Goal: Transaction & Acquisition: Download file/media

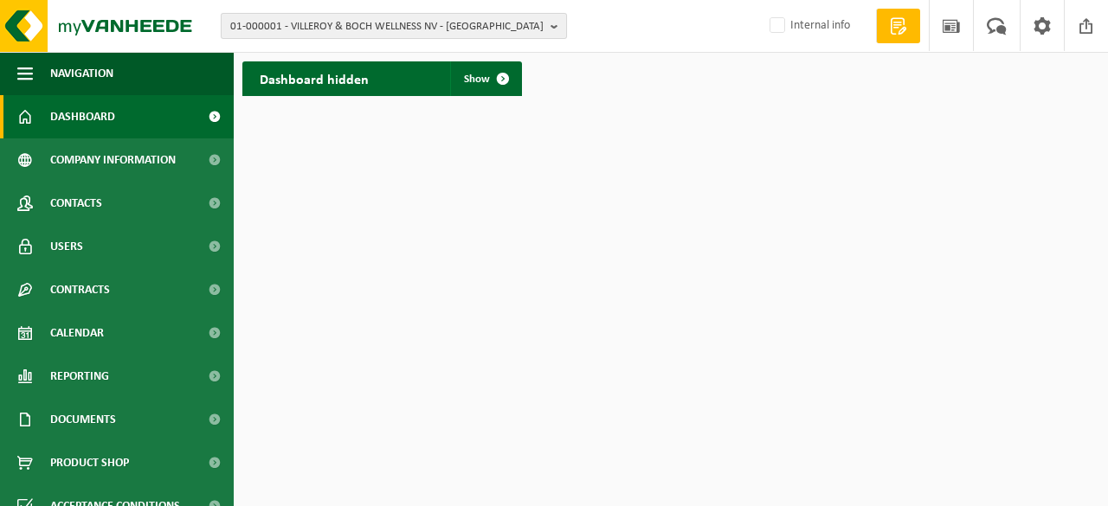
click at [541, 23] on span "01-000001 - VILLEROY & BOCH WELLNESS NV - [GEOGRAPHIC_DATA]" at bounding box center [386, 27] width 313 height 26
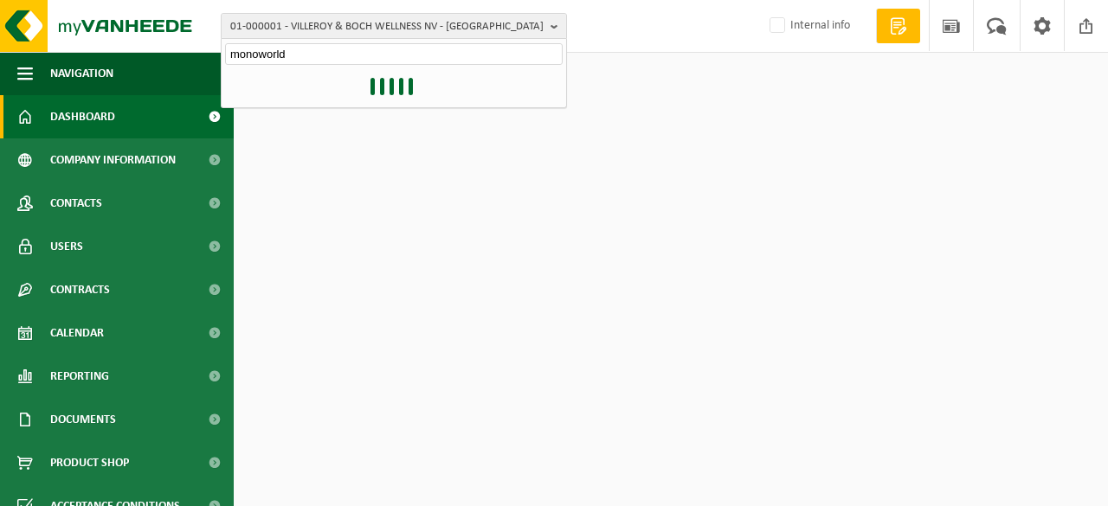
type input "monoworld"
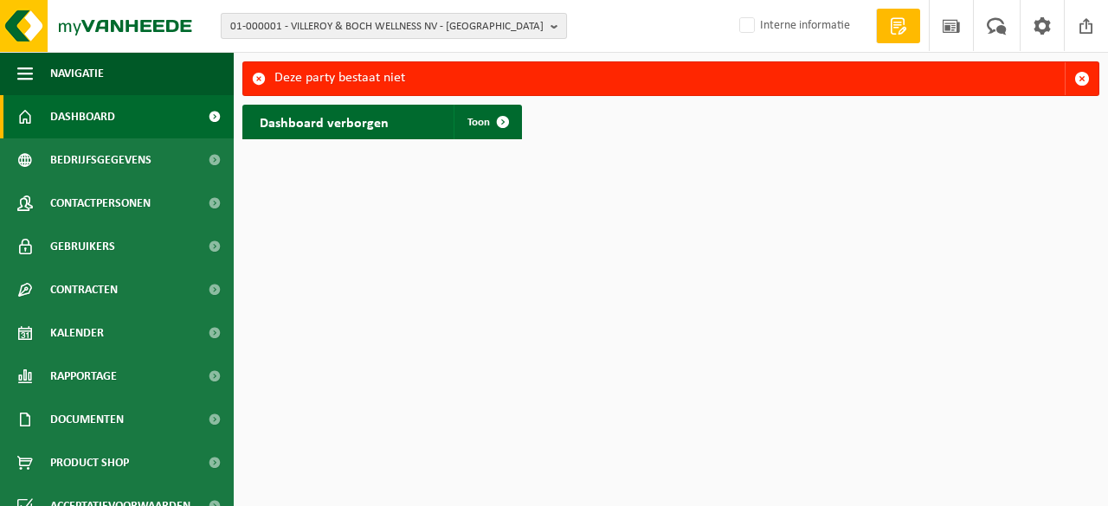
click at [557, 22] on b "button" at bounding box center [558, 26] width 16 height 24
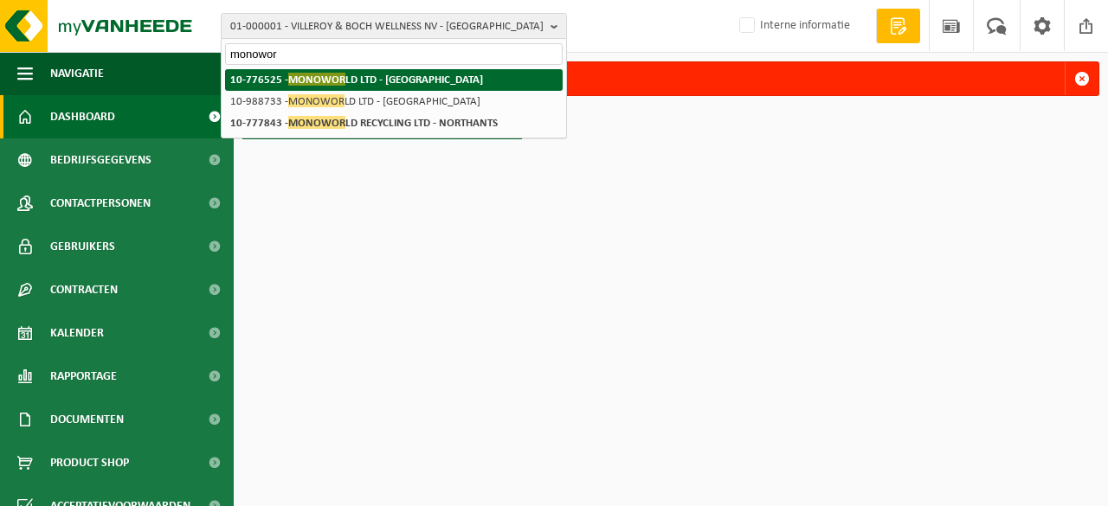
type input "monowor"
click at [415, 79] on strong "10-776525 - MONOWOR LD LTD - BEDFORDSHIRE" at bounding box center [356, 79] width 253 height 13
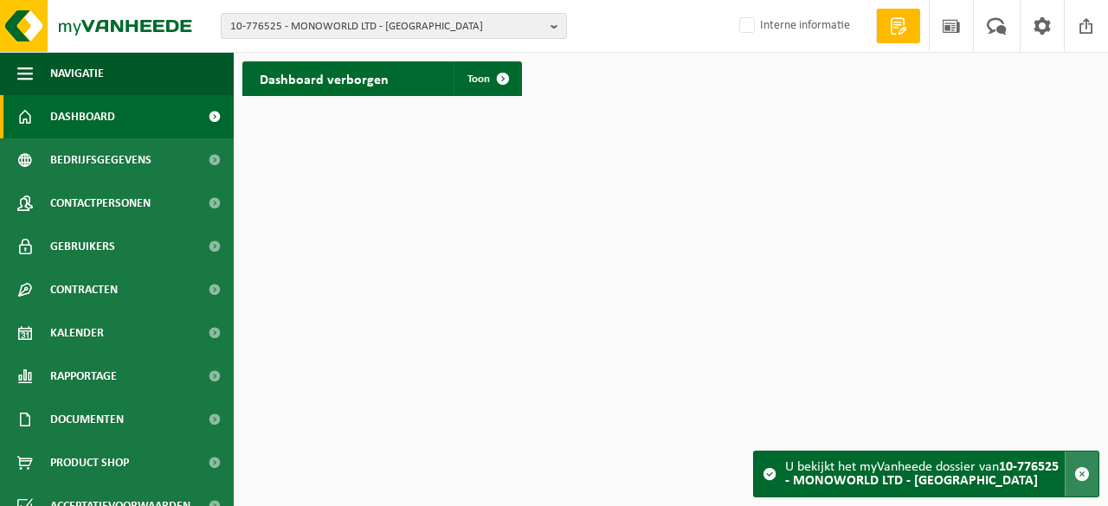
click at [1084, 473] on span "button" at bounding box center [1082, 474] width 16 height 16
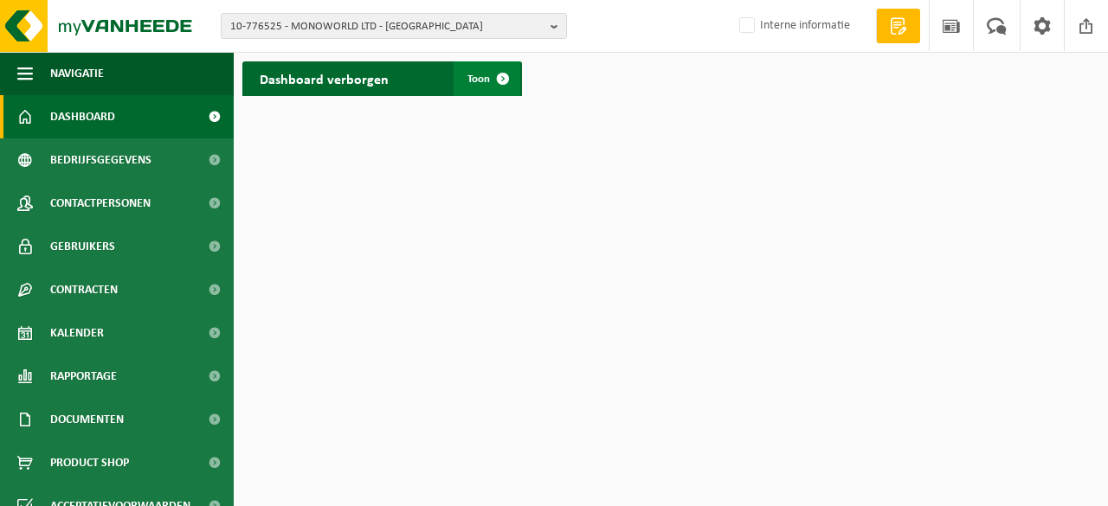
click at [505, 84] on span at bounding box center [503, 78] width 35 height 35
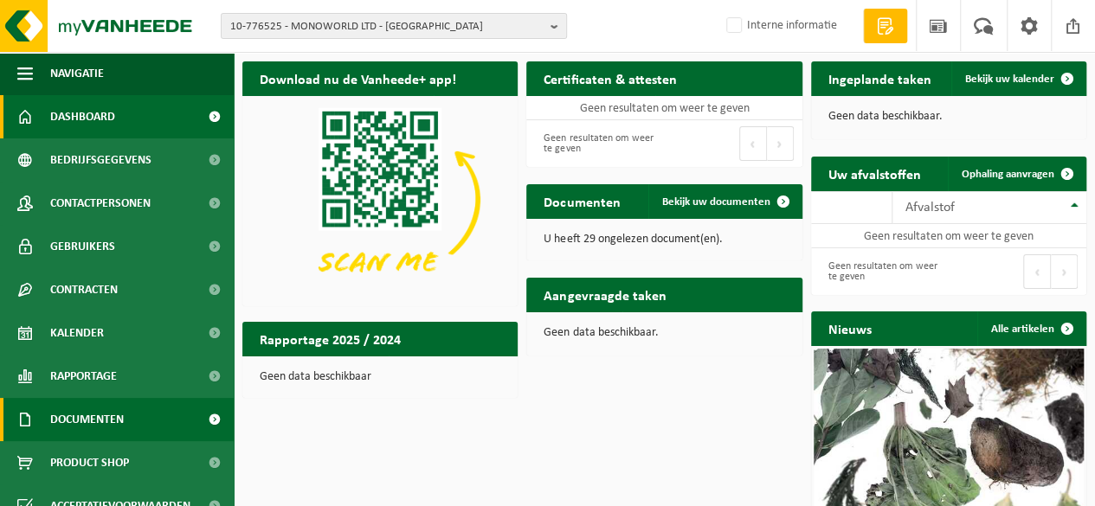
click at [103, 416] on span "Documenten" at bounding box center [87, 419] width 74 height 43
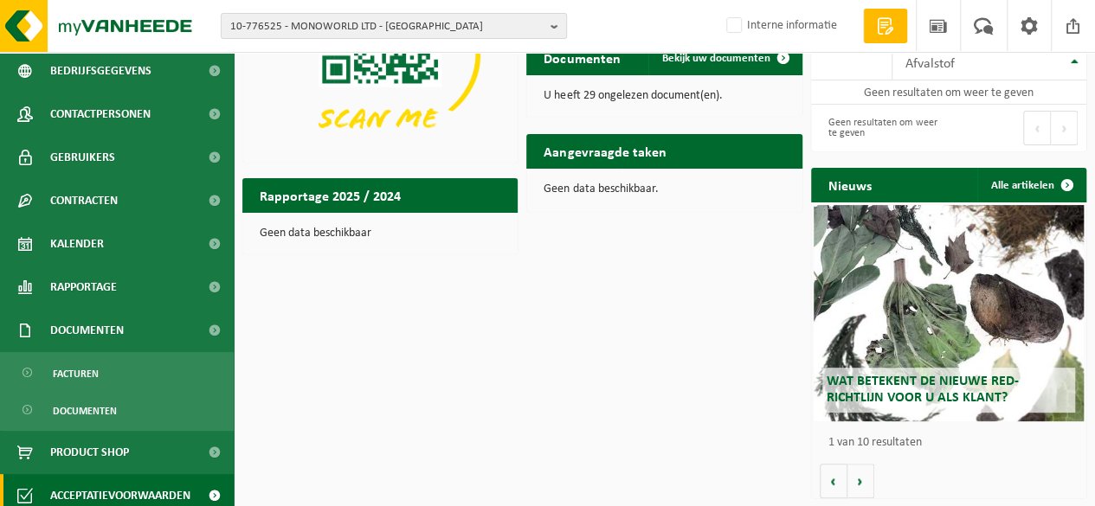
scroll to position [173, 0]
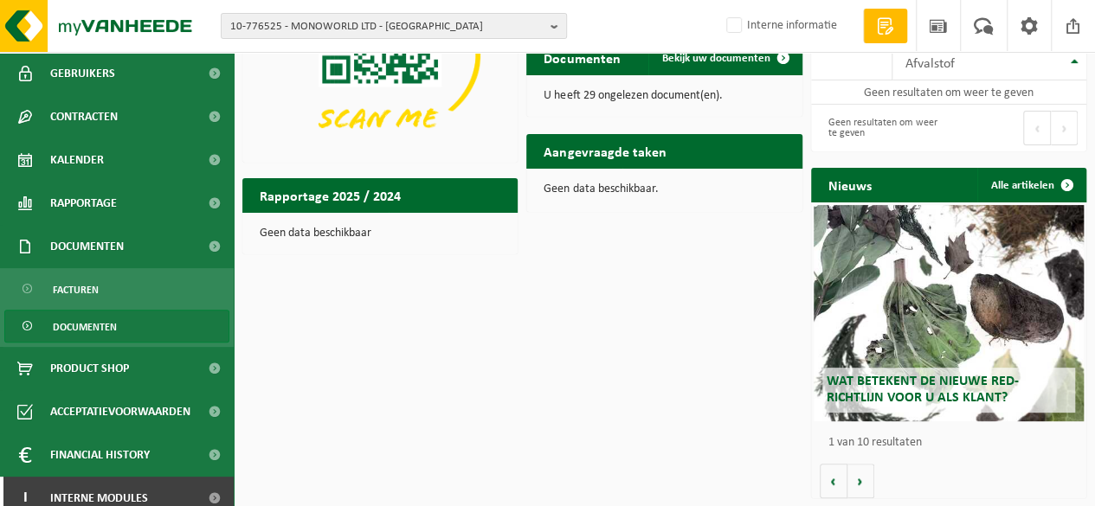
click at [94, 327] on span "Documenten" at bounding box center [85, 327] width 64 height 33
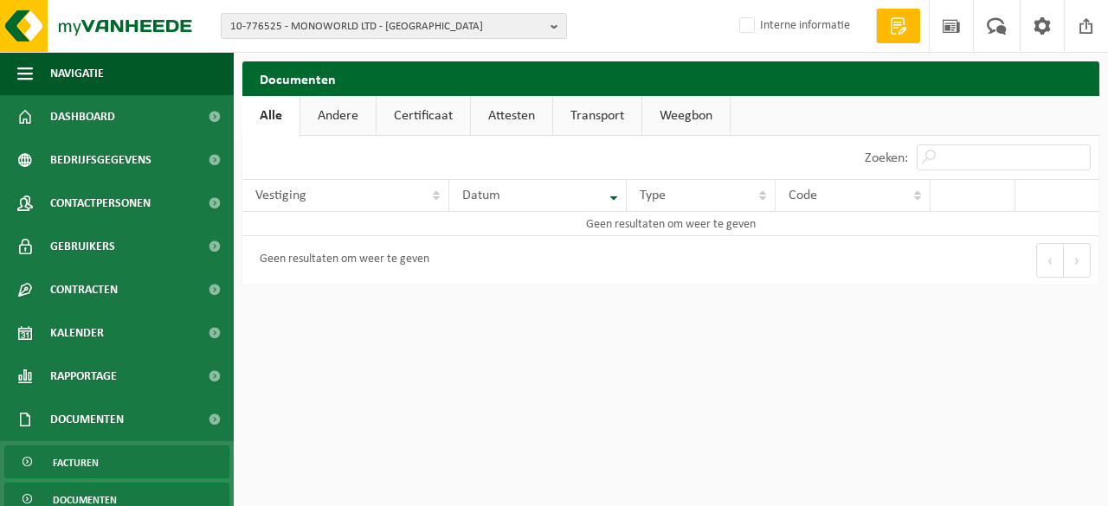
click at [94, 465] on span "Facturen" at bounding box center [76, 463] width 46 height 33
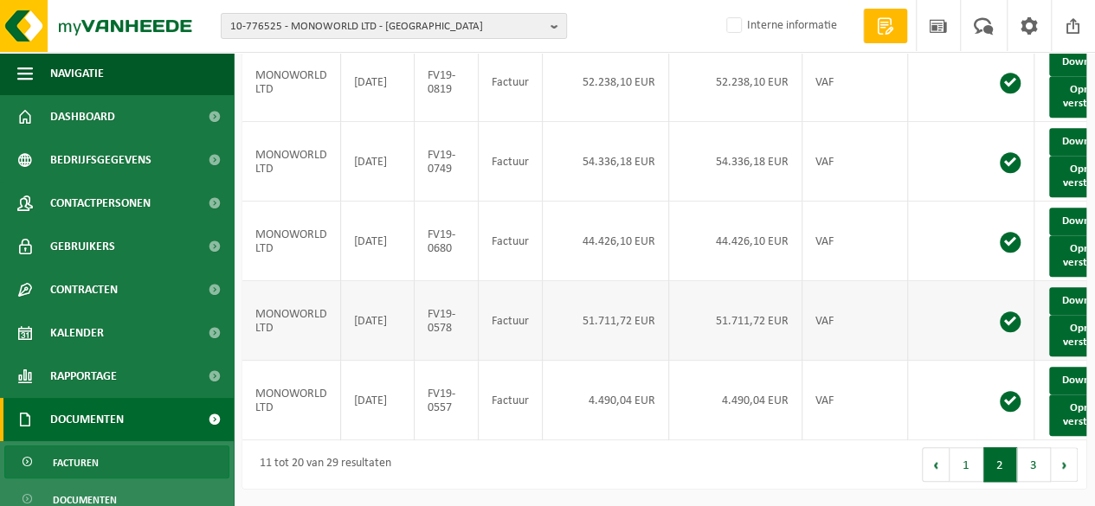
scroll to position [719, 0]
click at [1027, 461] on button "3" at bounding box center [1034, 464] width 34 height 35
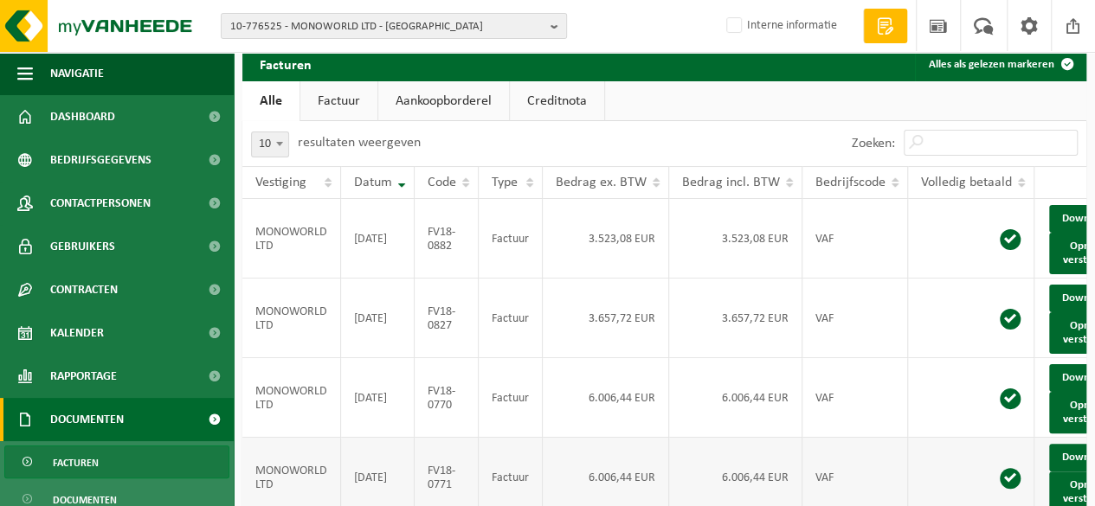
scroll to position [0, 0]
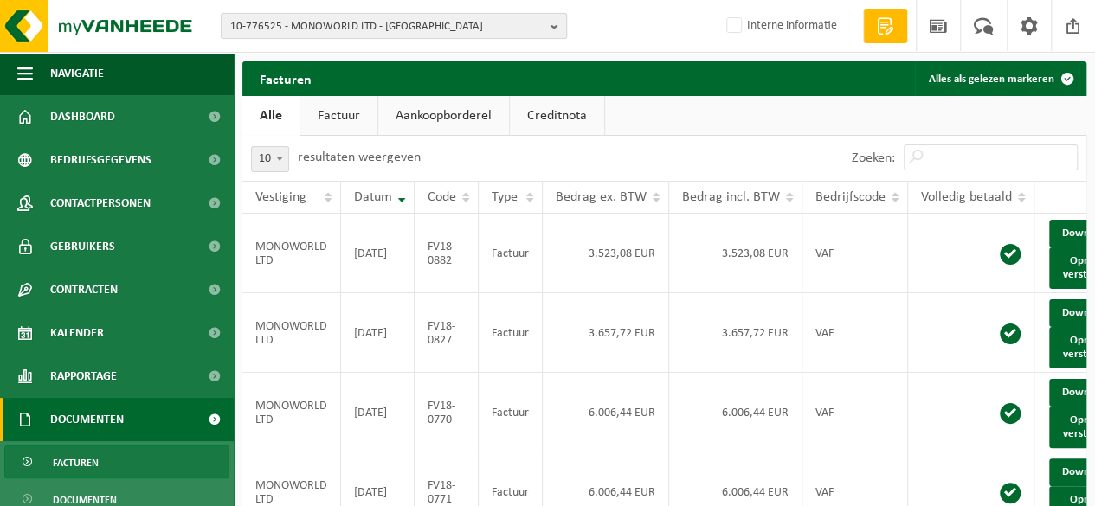
click at [549, 23] on button "10-776525 - MONOWORLD LTD - BEDFORDSHIRE" at bounding box center [394, 26] width 346 height 26
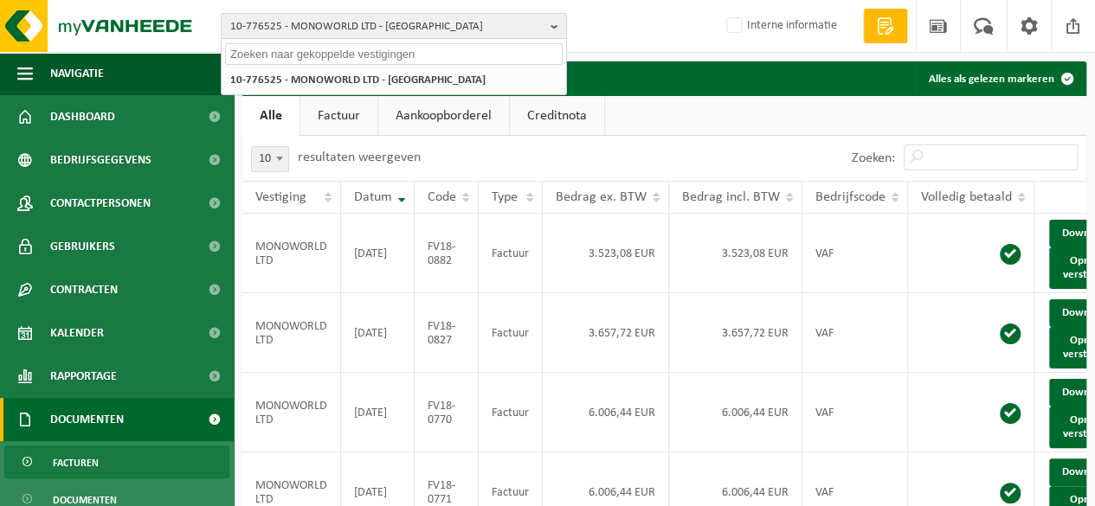
click at [339, 55] on input "text" at bounding box center [394, 54] width 338 height 22
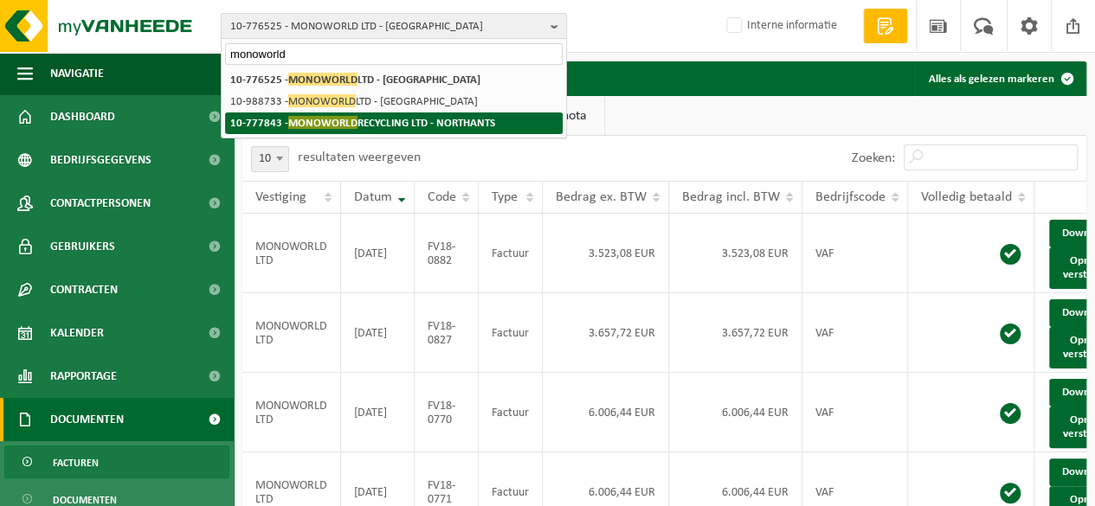
type input "monoworld"
click at [384, 119] on strong "10-777843 - MONOWORLD RECYCLING LTD - NORTHANTS" at bounding box center [362, 122] width 265 height 13
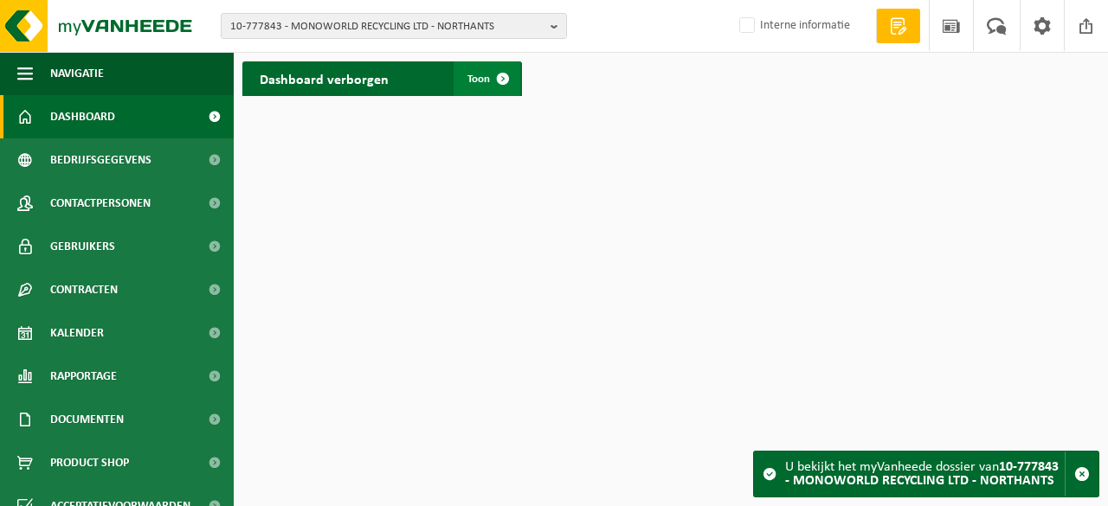
click at [482, 81] on span "Toon" at bounding box center [478, 79] width 23 height 11
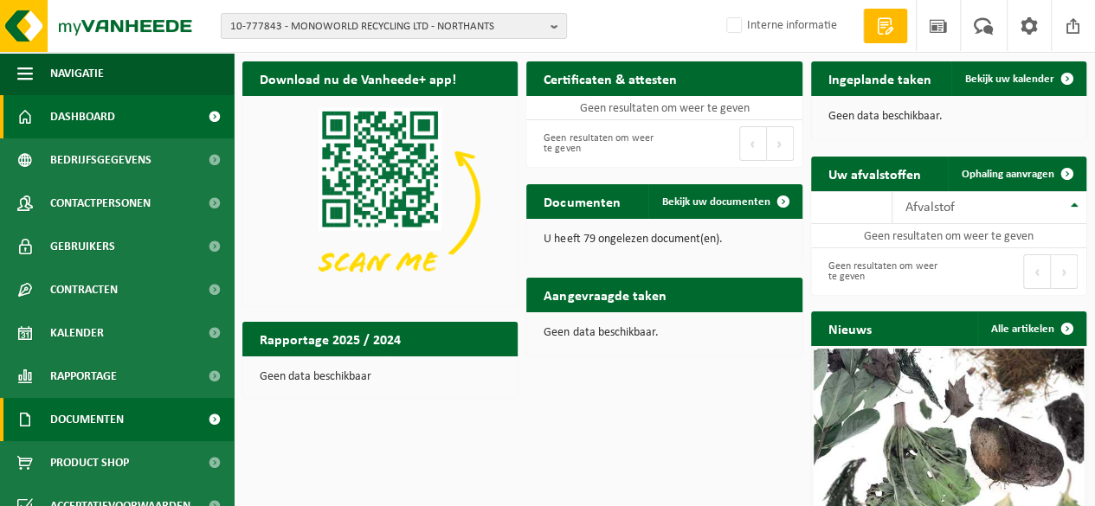
click at [89, 418] on span "Documenten" at bounding box center [87, 419] width 74 height 43
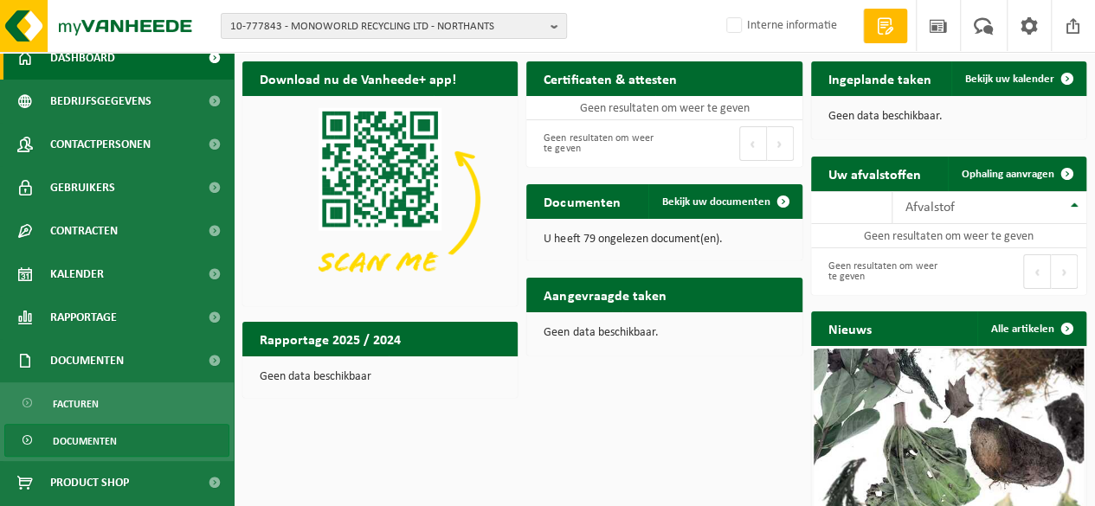
scroll to position [87, 0]
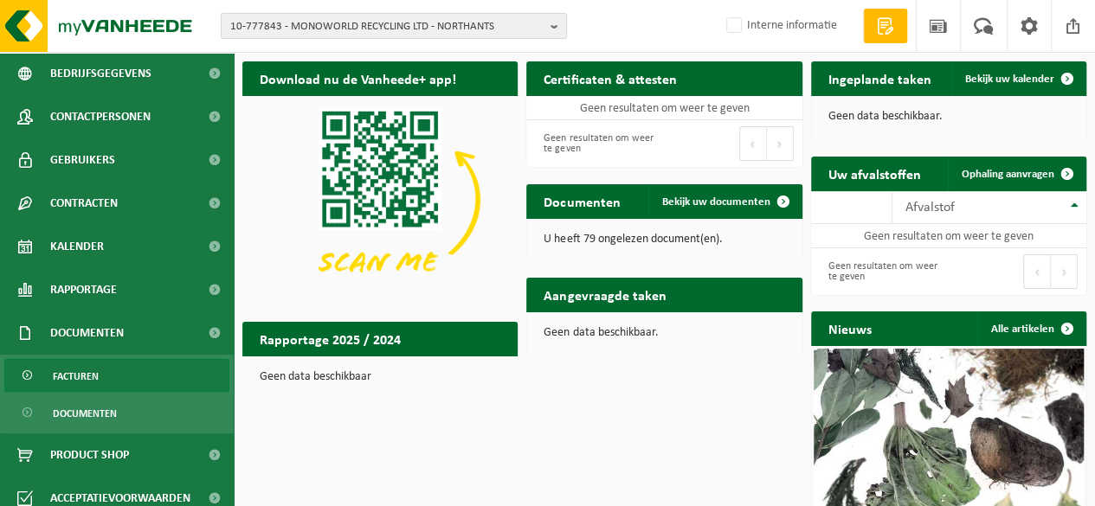
click at [87, 376] on span "Facturen" at bounding box center [76, 376] width 46 height 33
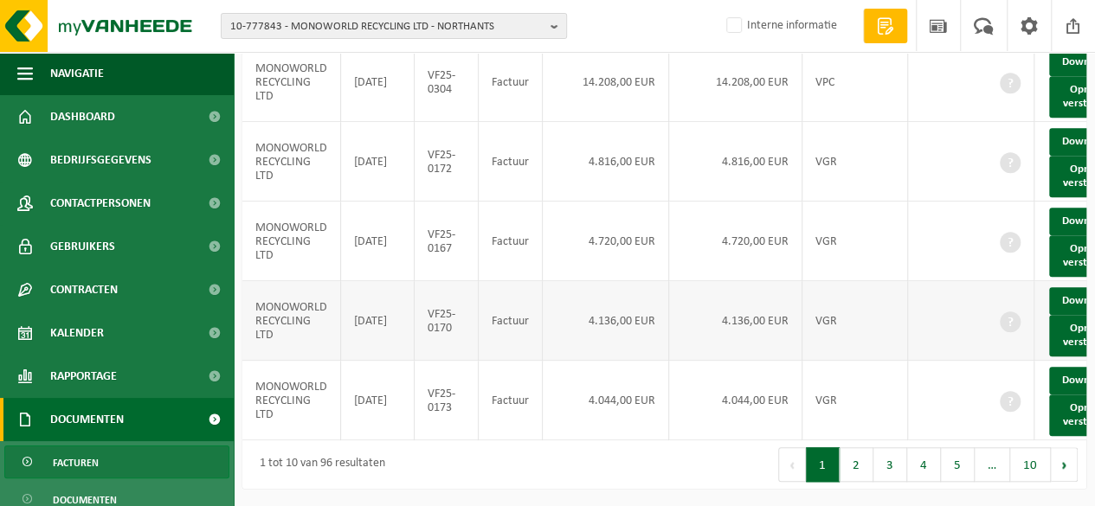
scroll to position [719, 0]
click at [857, 461] on button "2" at bounding box center [856, 464] width 34 height 35
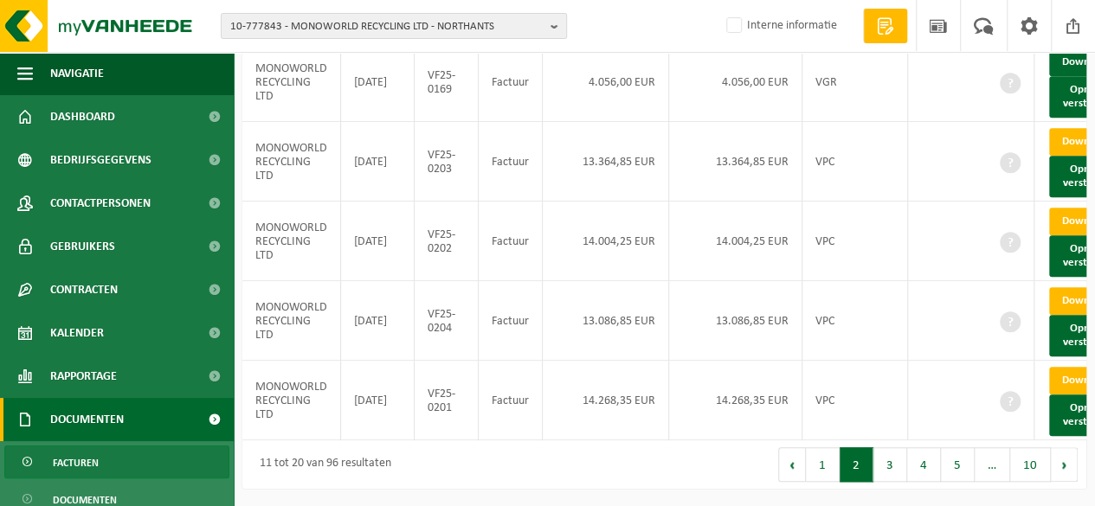
click at [885, 469] on button "3" at bounding box center [890, 464] width 34 height 35
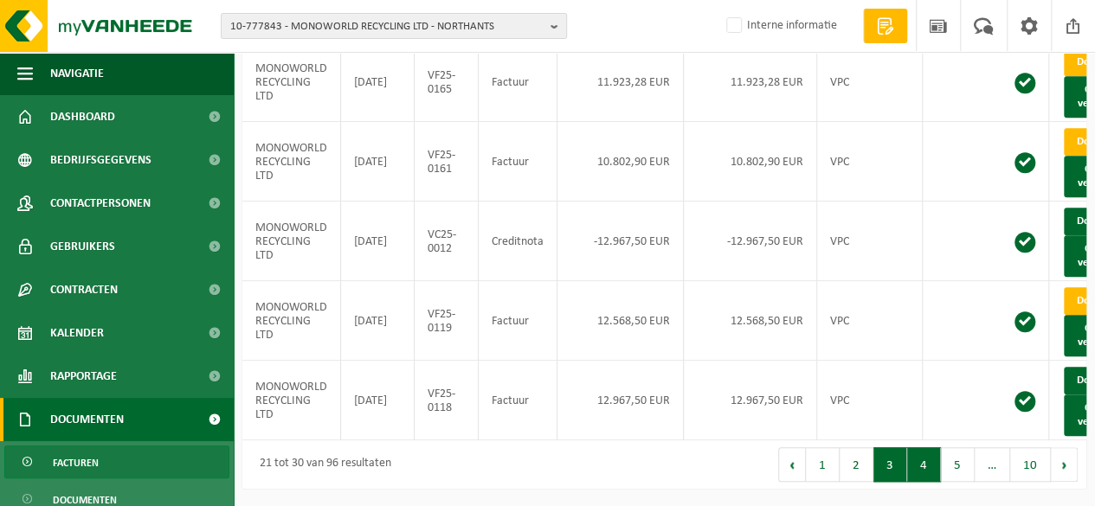
click at [923, 461] on button "4" at bounding box center [924, 464] width 34 height 35
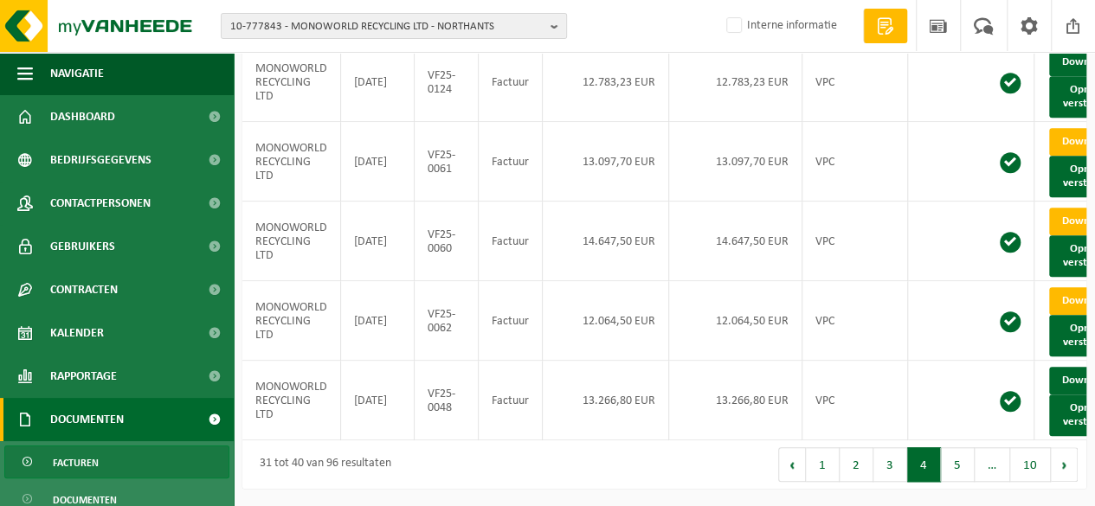
click at [886, 477] on button "3" at bounding box center [890, 464] width 34 height 35
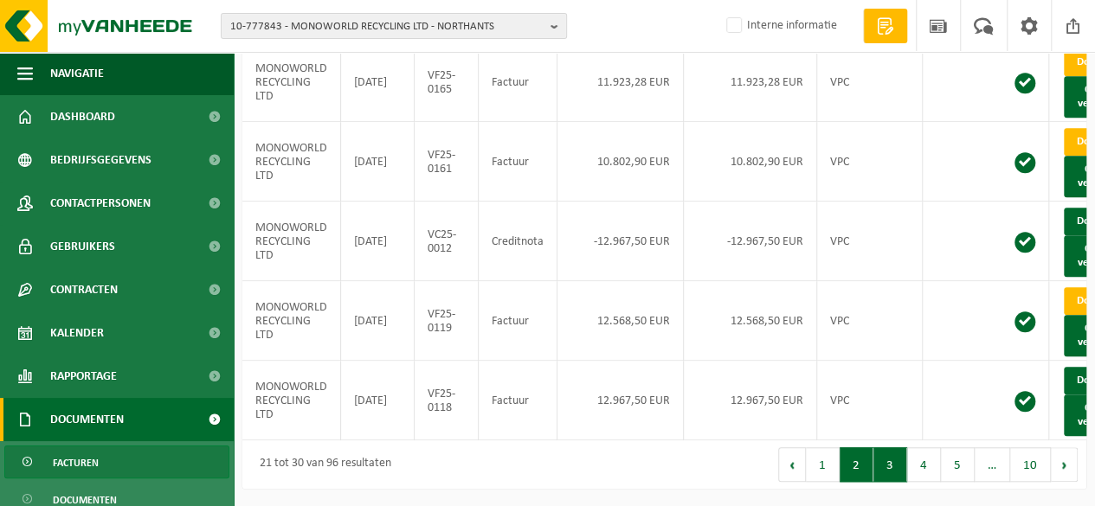
click at [857, 468] on button "2" at bounding box center [856, 464] width 34 height 35
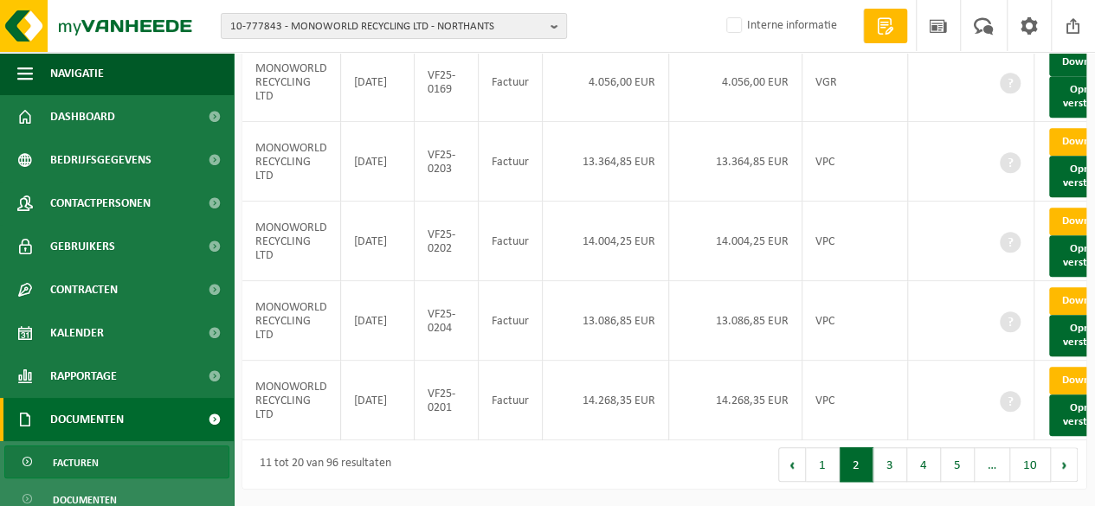
click at [635, 459] on div "11 tot 20 van 96 resultaten" at bounding box center [453, 465] width 422 height 48
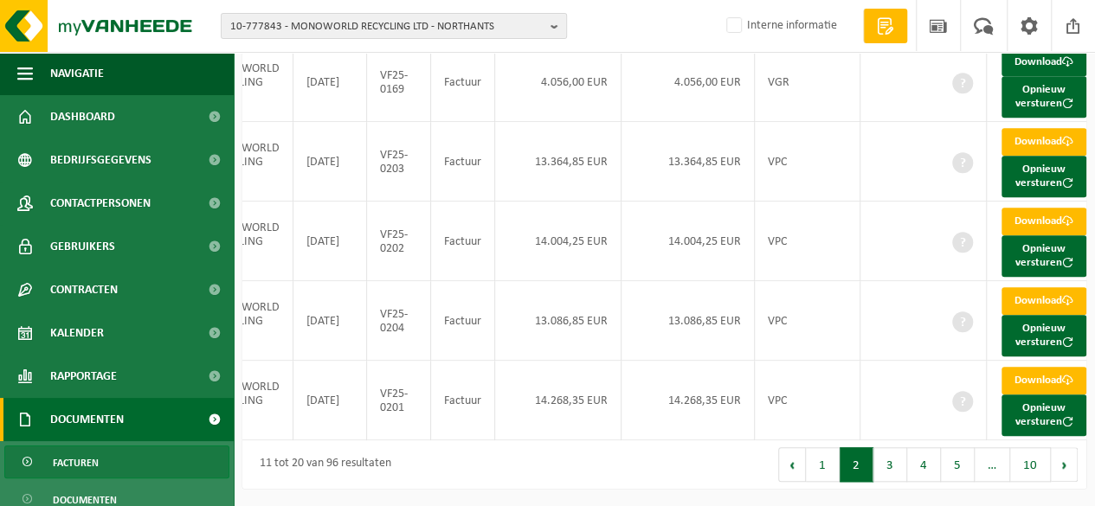
scroll to position [0, 50]
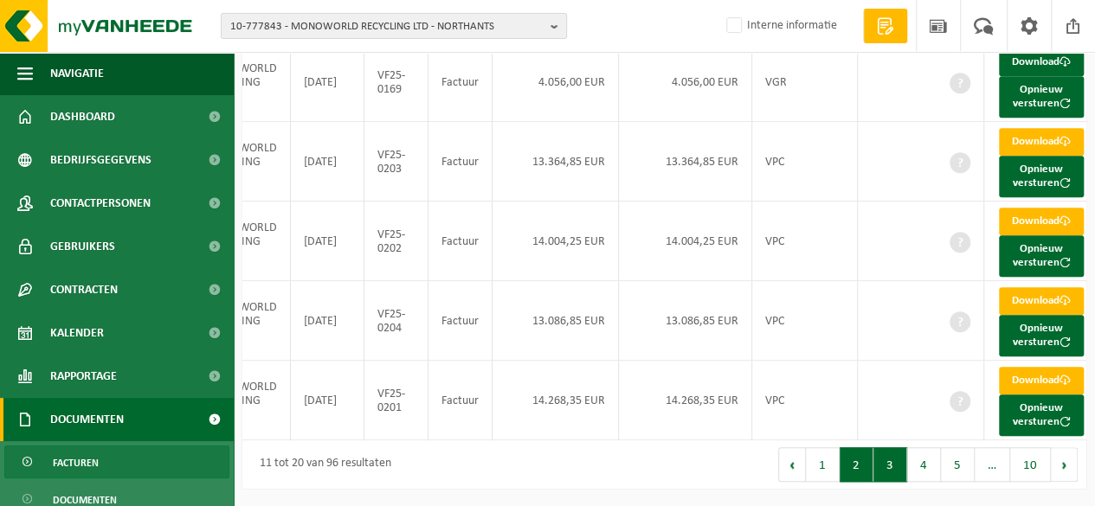
click at [894, 463] on button "3" at bounding box center [890, 464] width 34 height 35
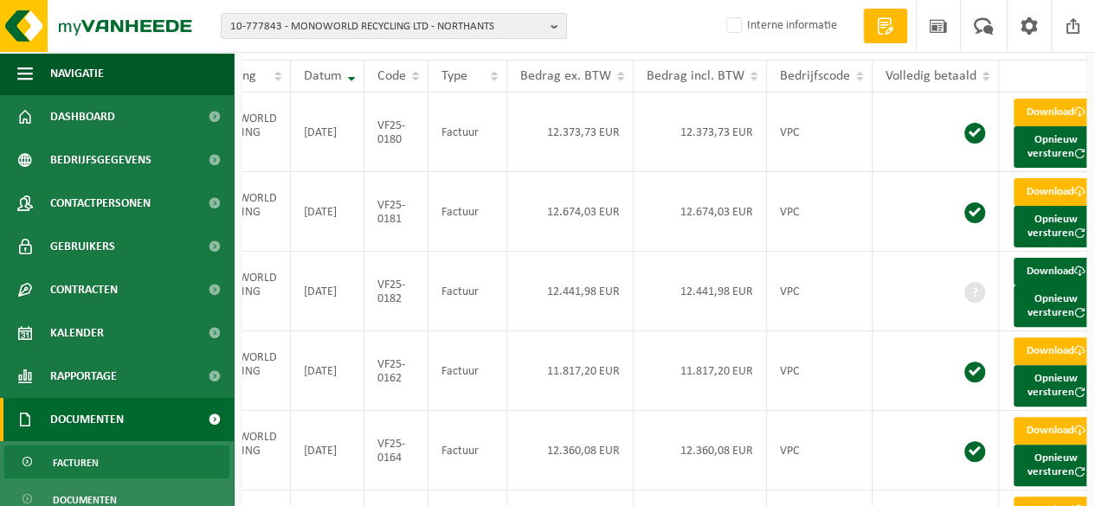
scroll to position [173, 0]
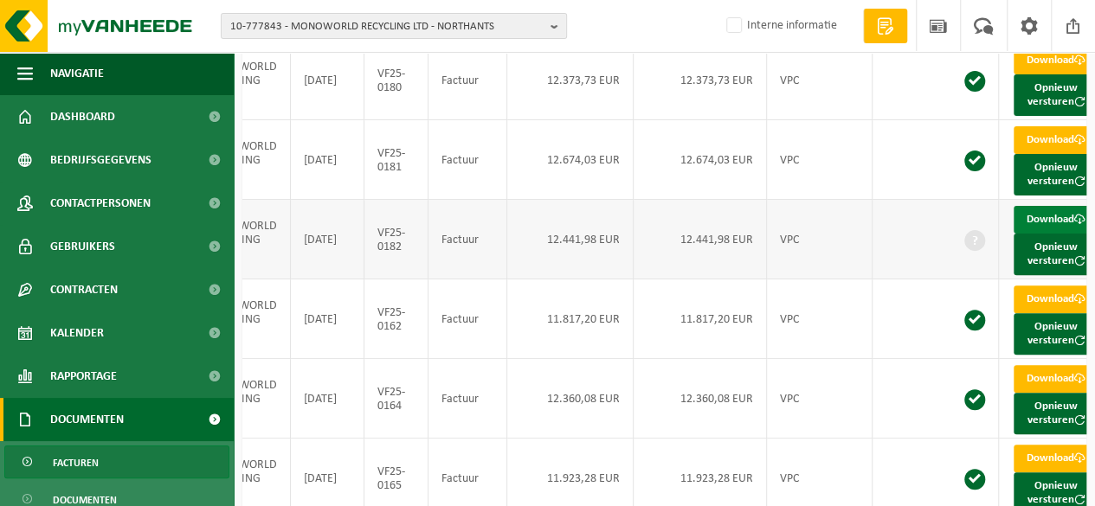
click at [1042, 234] on link "Download" at bounding box center [1055, 220] width 85 height 28
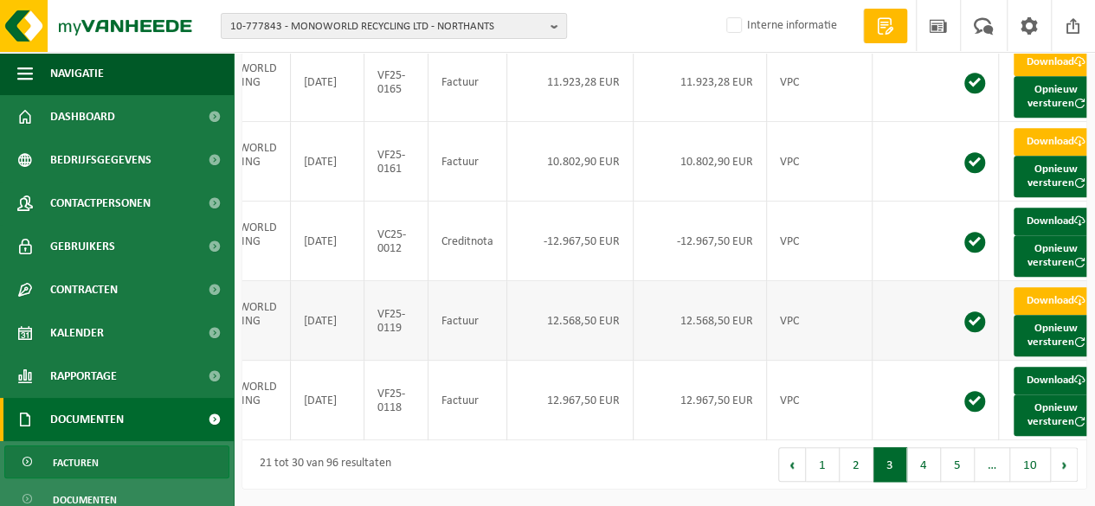
scroll to position [719, 0]
click at [859, 465] on button "2" at bounding box center [856, 464] width 34 height 35
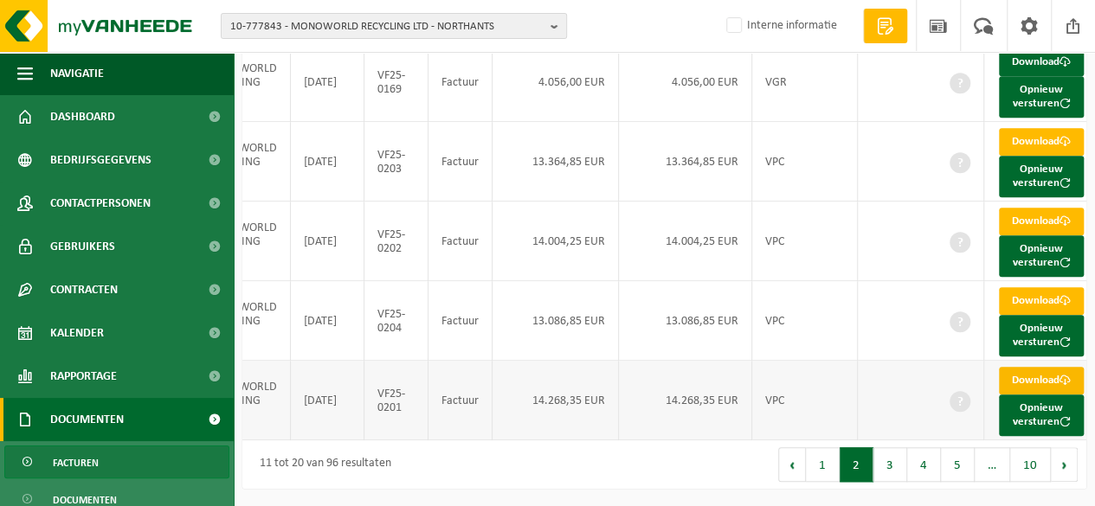
click at [1059, 375] on span at bounding box center [1064, 380] width 11 height 11
click at [1032, 315] on link "Download" at bounding box center [1041, 301] width 85 height 28
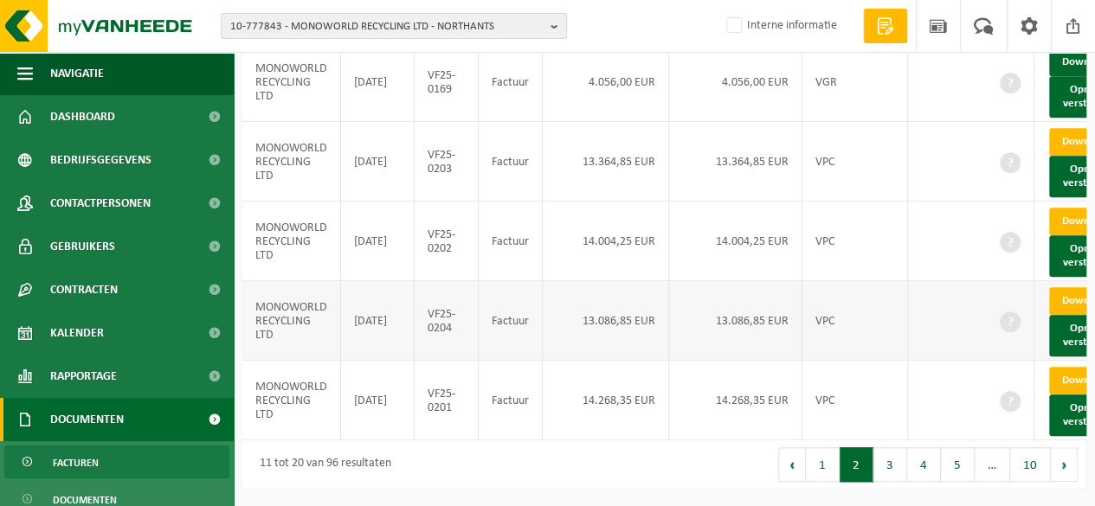
scroll to position [719, 0]
click at [824, 467] on button "1" at bounding box center [823, 464] width 34 height 35
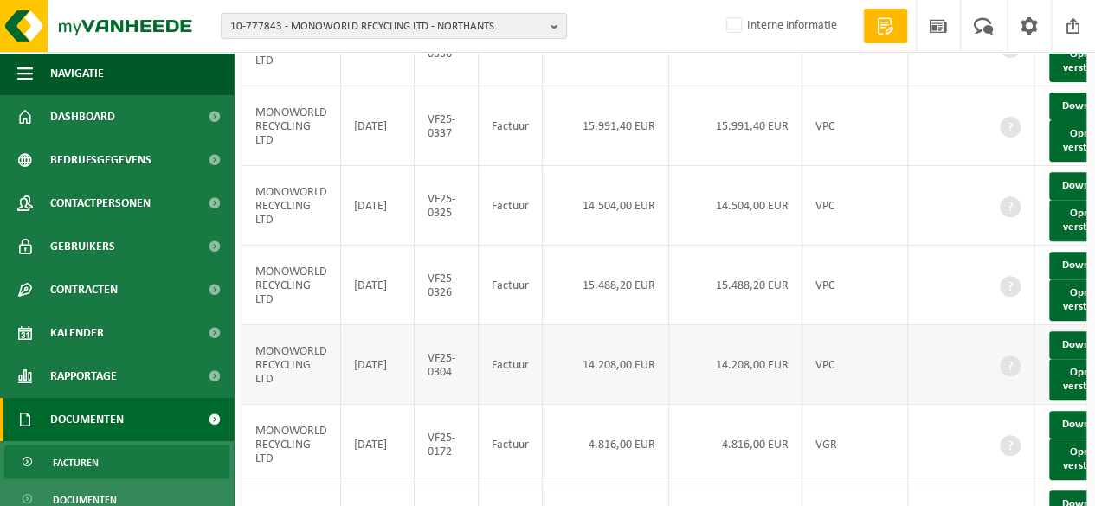
scroll to position [373, 0]
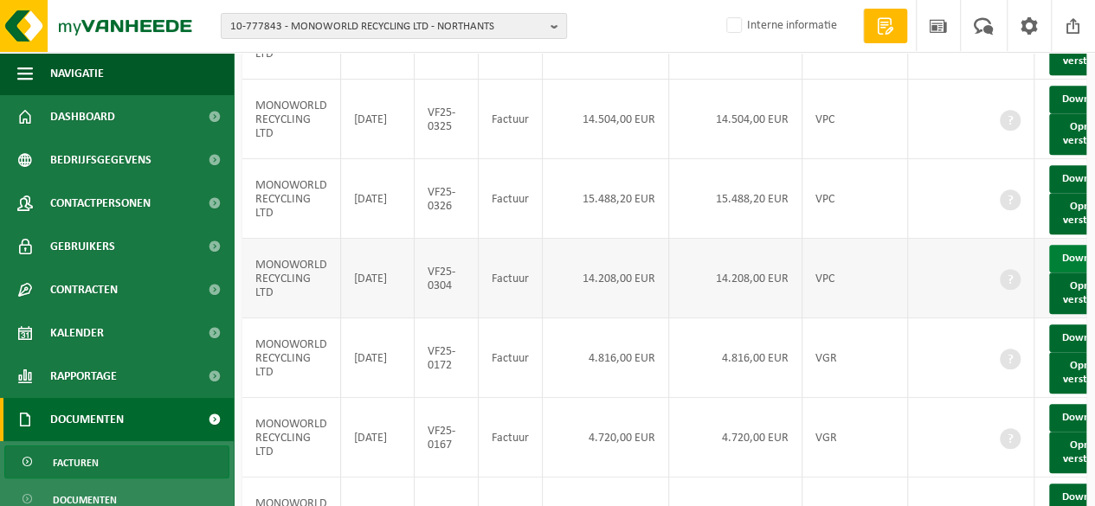
click at [1071, 273] on link "Download" at bounding box center [1091, 259] width 85 height 28
click at [1074, 193] on link "Download" at bounding box center [1091, 179] width 85 height 28
click at [1077, 193] on link "Download" at bounding box center [1091, 179] width 85 height 28
click at [1072, 113] on link "Download" at bounding box center [1091, 100] width 85 height 28
